Goal: Task Accomplishment & Management: Complete application form

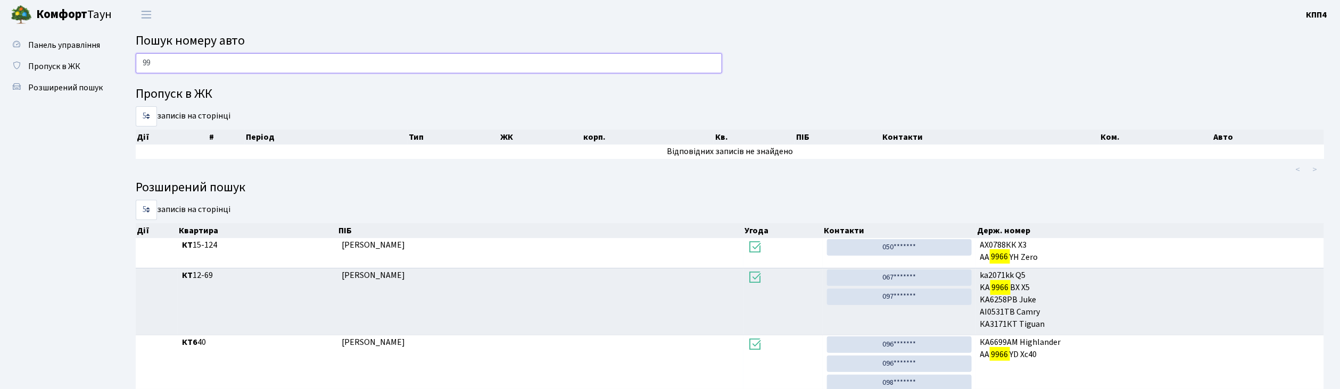
type input "9"
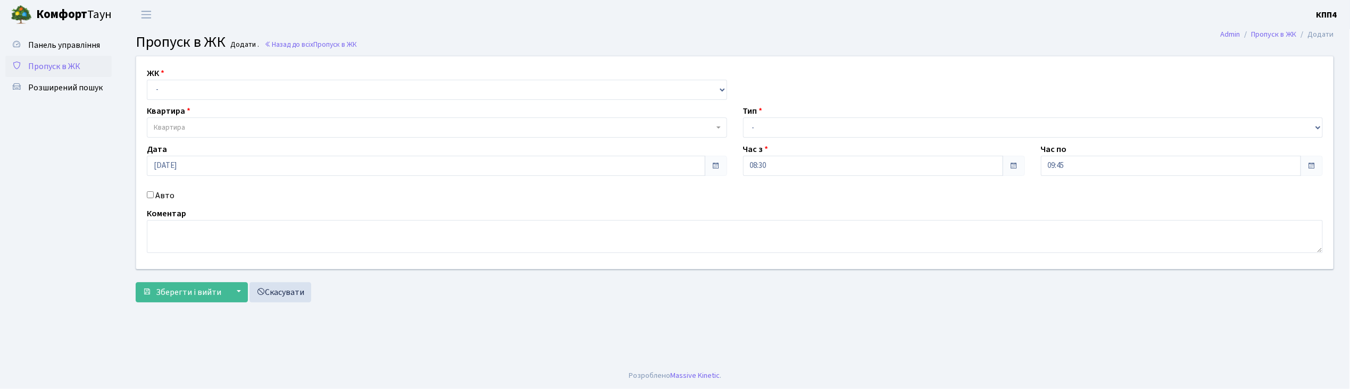
click at [152, 194] on input "Авто" at bounding box center [150, 195] width 7 height 7
checkbox input "true"
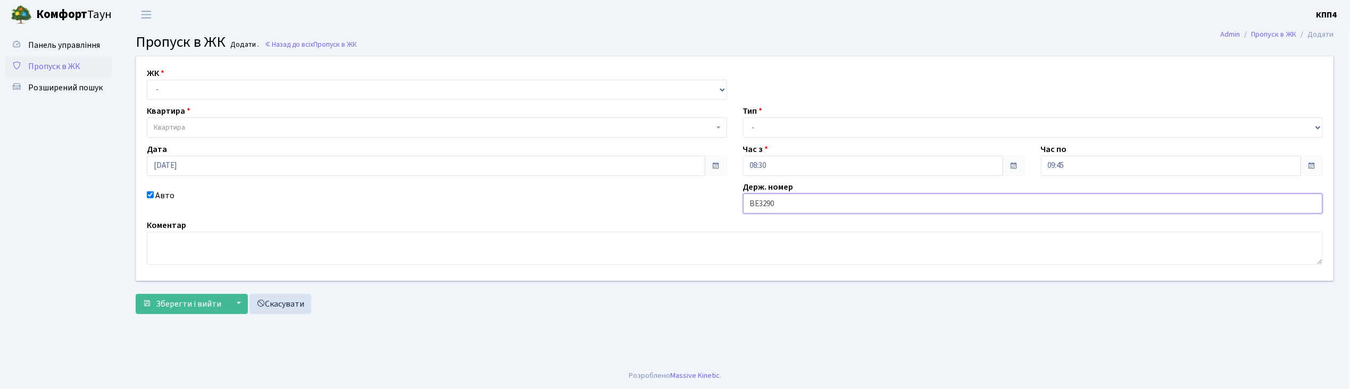
type input "ВЕ3290АО"
click at [180, 90] on select "- КТ, вул. Регенераторна, 4 КТ2, просп. [STREET_ADDRESS] [STREET_ADDRESS] [PERS…" at bounding box center [437, 90] width 580 height 20
select select "271"
click at [147, 80] on select "- КТ, вул. Регенераторна, 4 КТ2, просп. [STREET_ADDRESS] [STREET_ADDRESS] [PERS…" at bounding box center [437, 90] width 580 height 20
select select
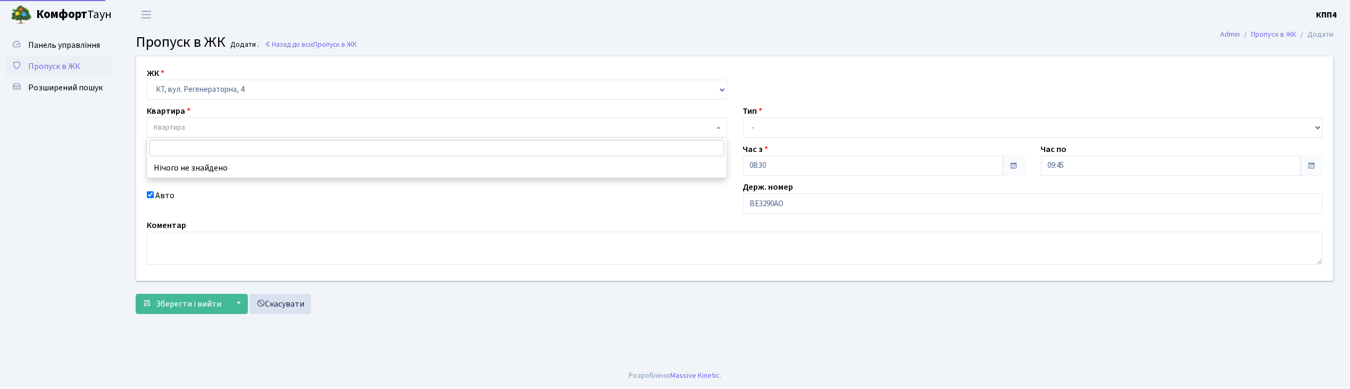
click at [183, 128] on span "Квартира" at bounding box center [169, 127] width 31 height 11
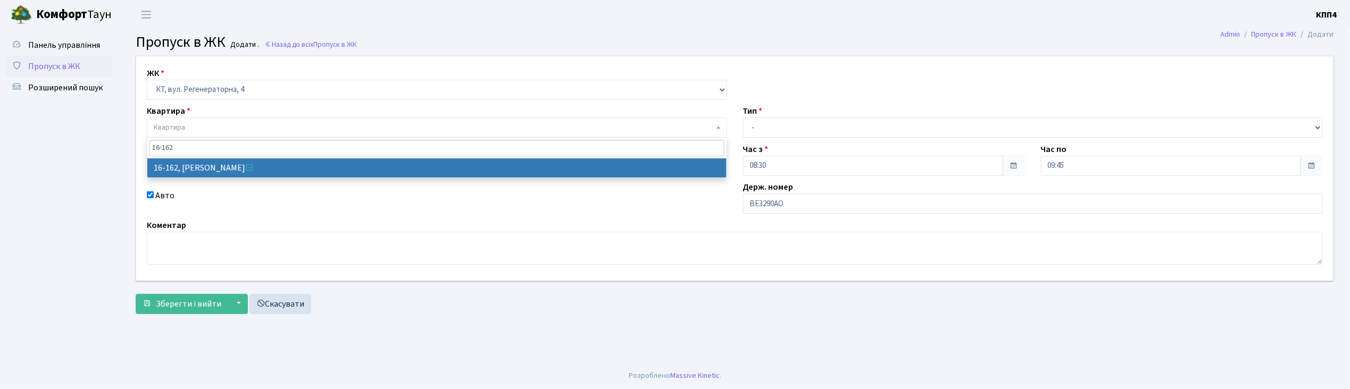
type input "16-162"
select select "8723"
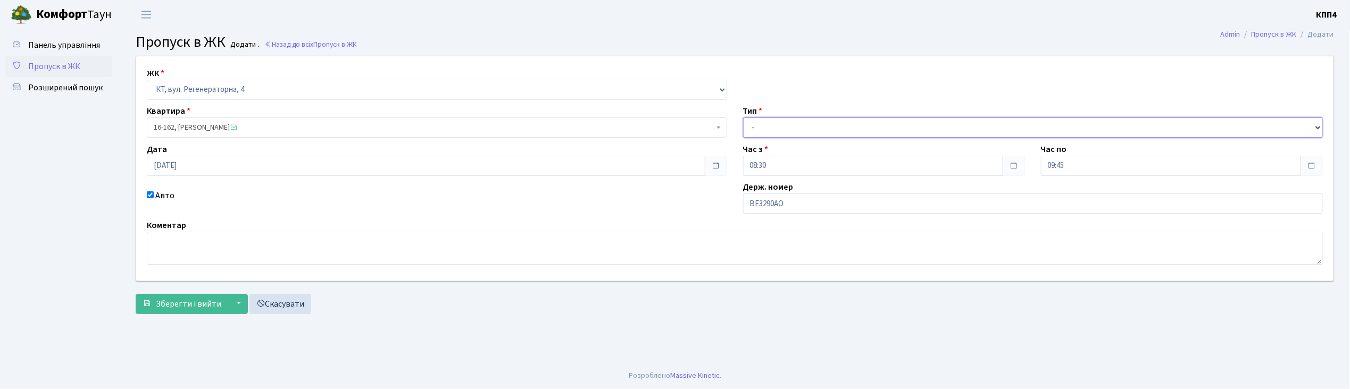
click at [771, 122] on select "- Доставка Таксі Гості Сервіс" at bounding box center [1033, 128] width 580 height 20
select select "3"
click at [743, 118] on select "- Доставка Таксі Гості Сервіс" at bounding box center [1033, 128] width 580 height 20
click at [192, 252] on textarea at bounding box center [735, 248] width 1176 height 33
type textarea "НА ЦІЛИЙ ДЕНЬ"
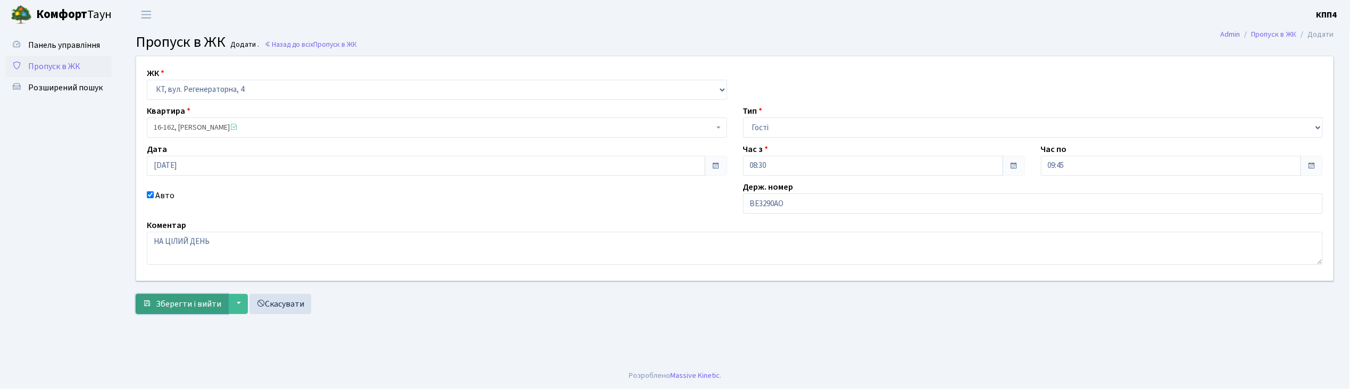
click at [177, 307] on span "Зберегти і вийти" at bounding box center [188, 304] width 65 height 12
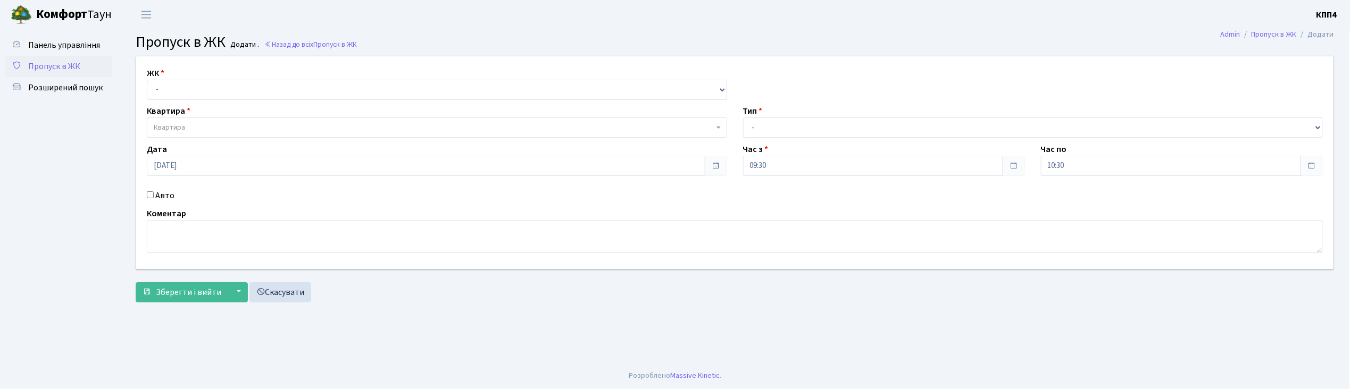
click at [150, 194] on input "Авто" at bounding box center [150, 195] width 7 height 7
checkbox input "true"
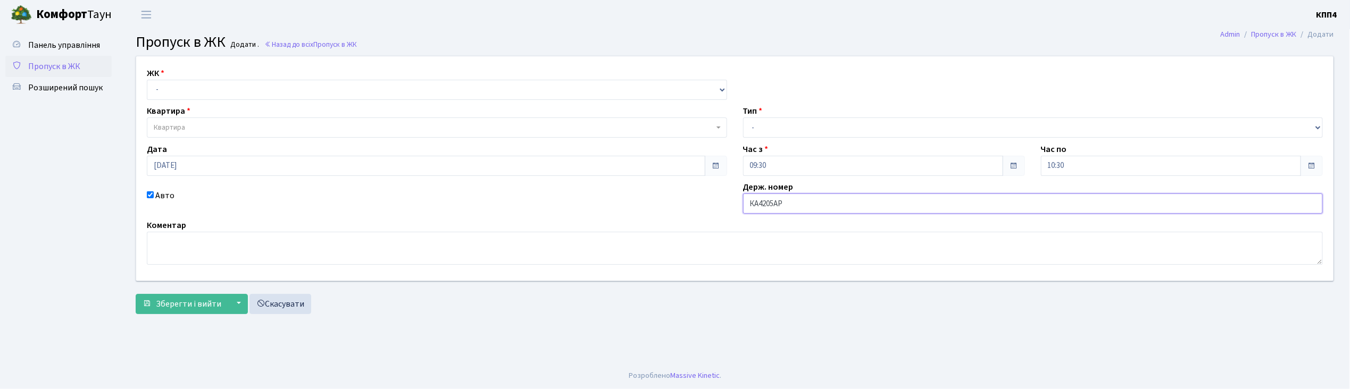
type input "КА4205АР"
click at [160, 87] on select "- КТ, вул. Регенераторна, 4 КТ2, просп. [STREET_ADDRESS] [STREET_ADDRESS] [PERS…" at bounding box center [437, 90] width 580 height 20
select select "271"
click at [147, 80] on select "- КТ, вул. Регенераторна, 4 КТ2, просп. [STREET_ADDRESS] [STREET_ADDRESS] [PERS…" at bounding box center [437, 90] width 580 height 20
select select
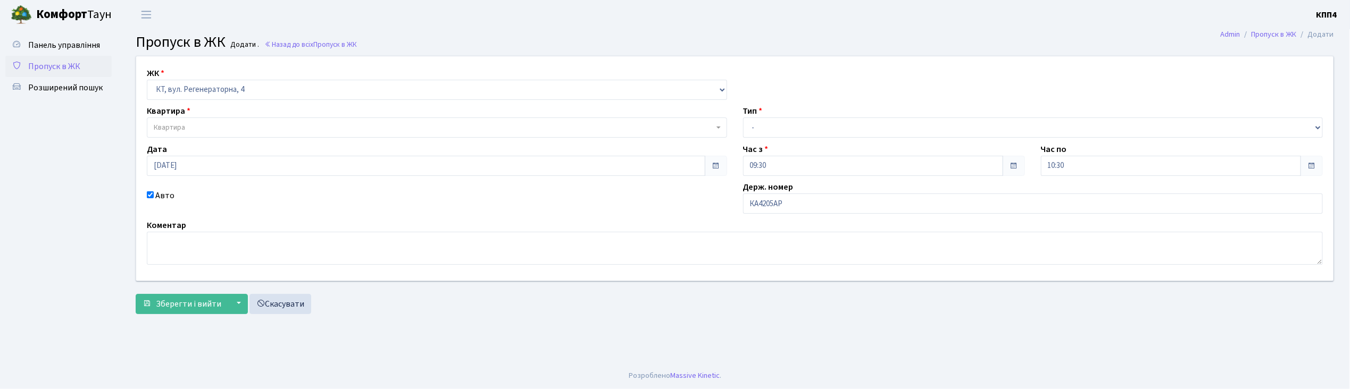
click at [169, 131] on span "Квартира" at bounding box center [169, 127] width 31 height 11
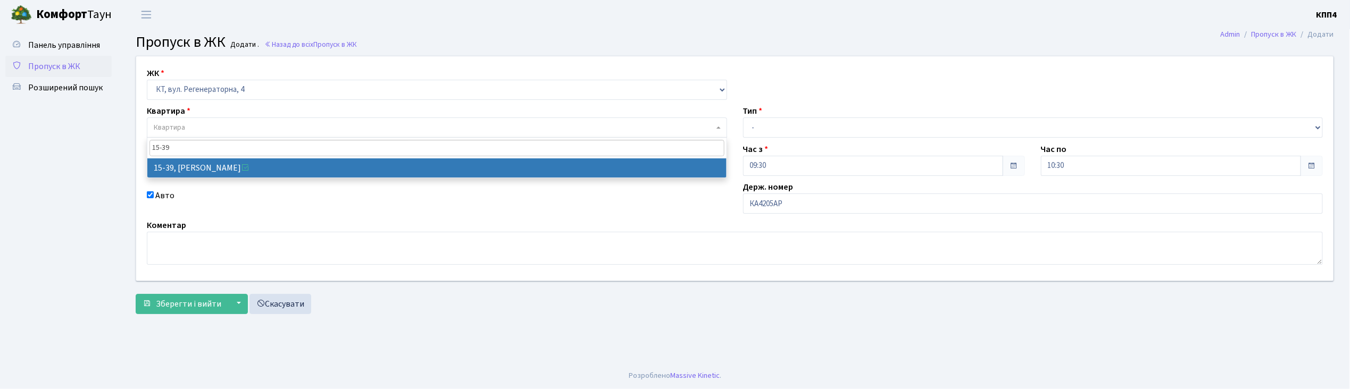
type input "15-39"
select select "8814"
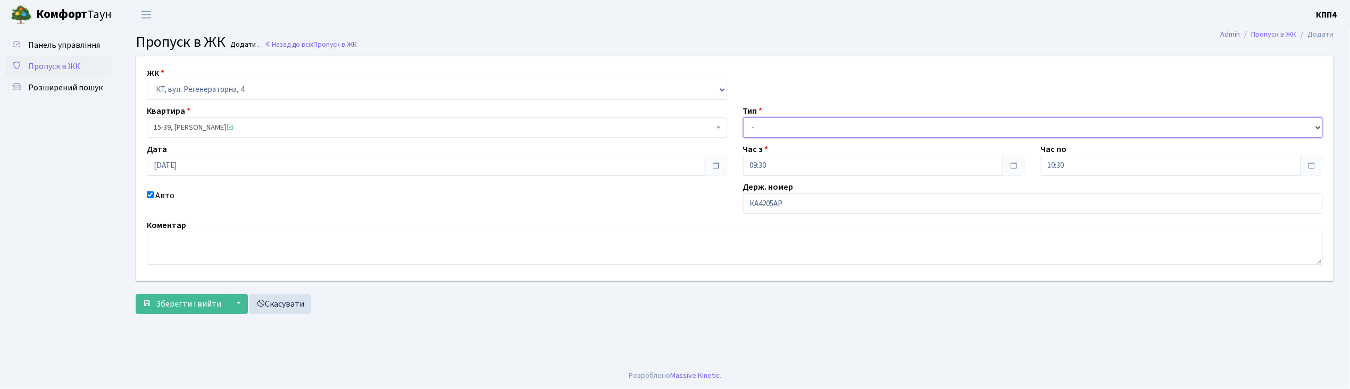
click at [764, 121] on select "- Доставка Таксі Гості Сервіс" at bounding box center [1033, 128] width 580 height 20
select select "2"
click at [743, 118] on select "- Доставка Таксі Гості Сервіс" at bounding box center [1033, 128] width 580 height 20
click at [197, 309] on span "Зберегти і вийти" at bounding box center [188, 304] width 65 height 12
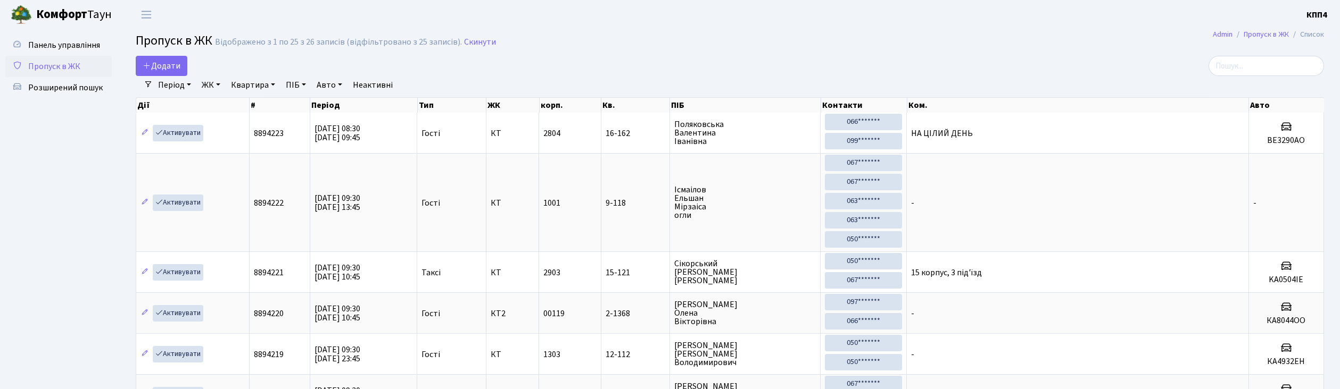
select select "25"
